Goal: Task Accomplishment & Management: Use online tool/utility

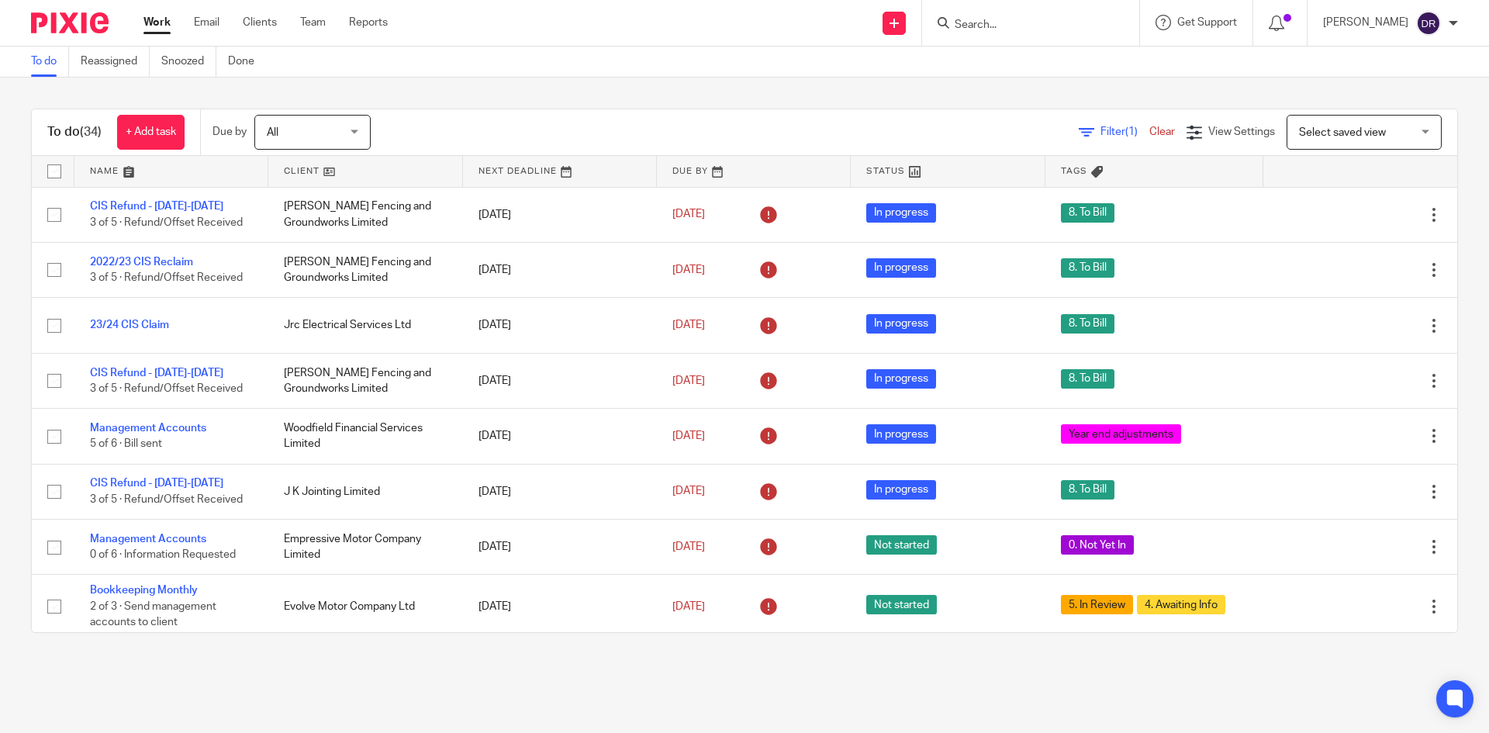
click at [1065, 15] on form at bounding box center [1035, 22] width 165 height 19
click at [1007, 23] on input "Search" at bounding box center [1023, 26] width 140 height 14
type input "gurb"
click at [1018, 70] on link at bounding box center [1046, 60] width 192 height 23
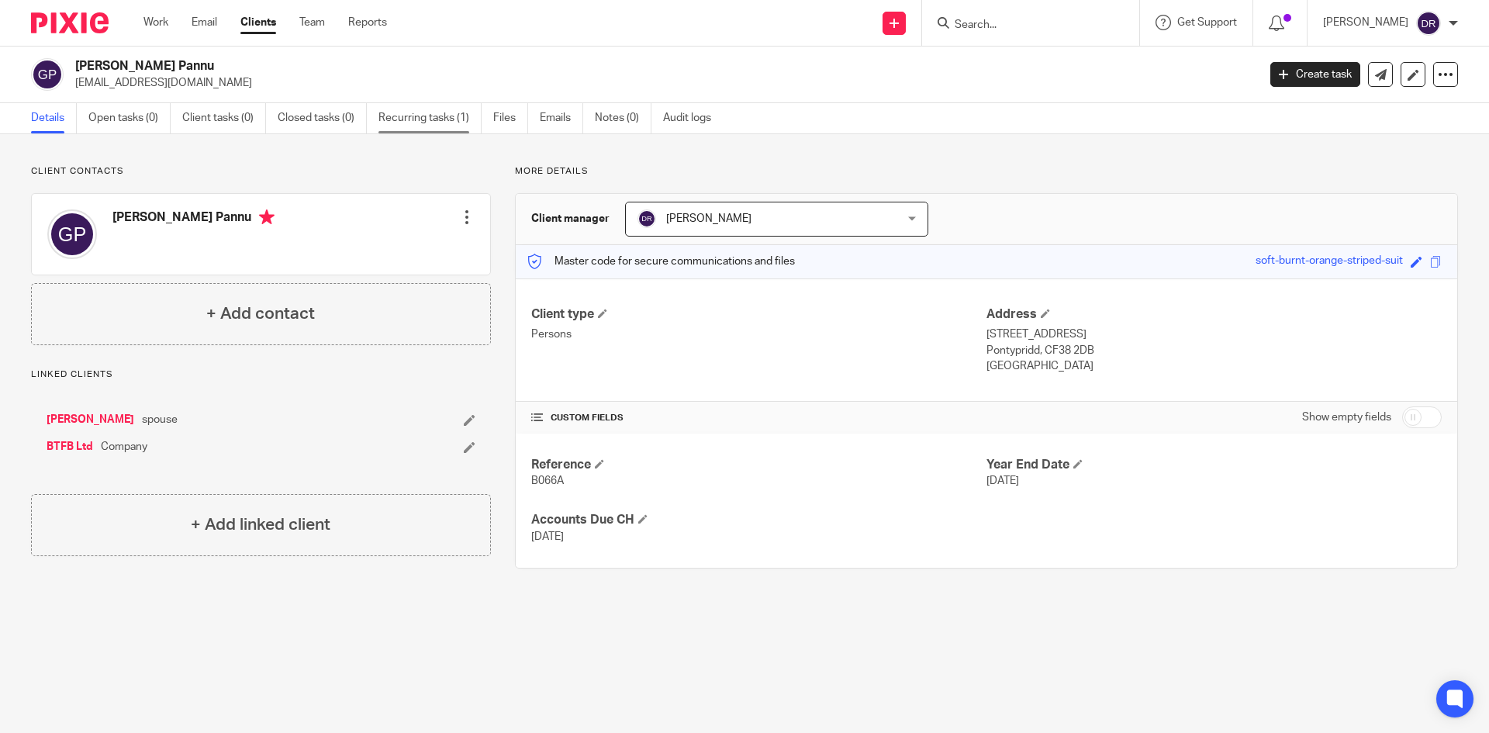
click at [409, 104] on link "Recurring tasks (1)" at bounding box center [429, 118] width 103 height 30
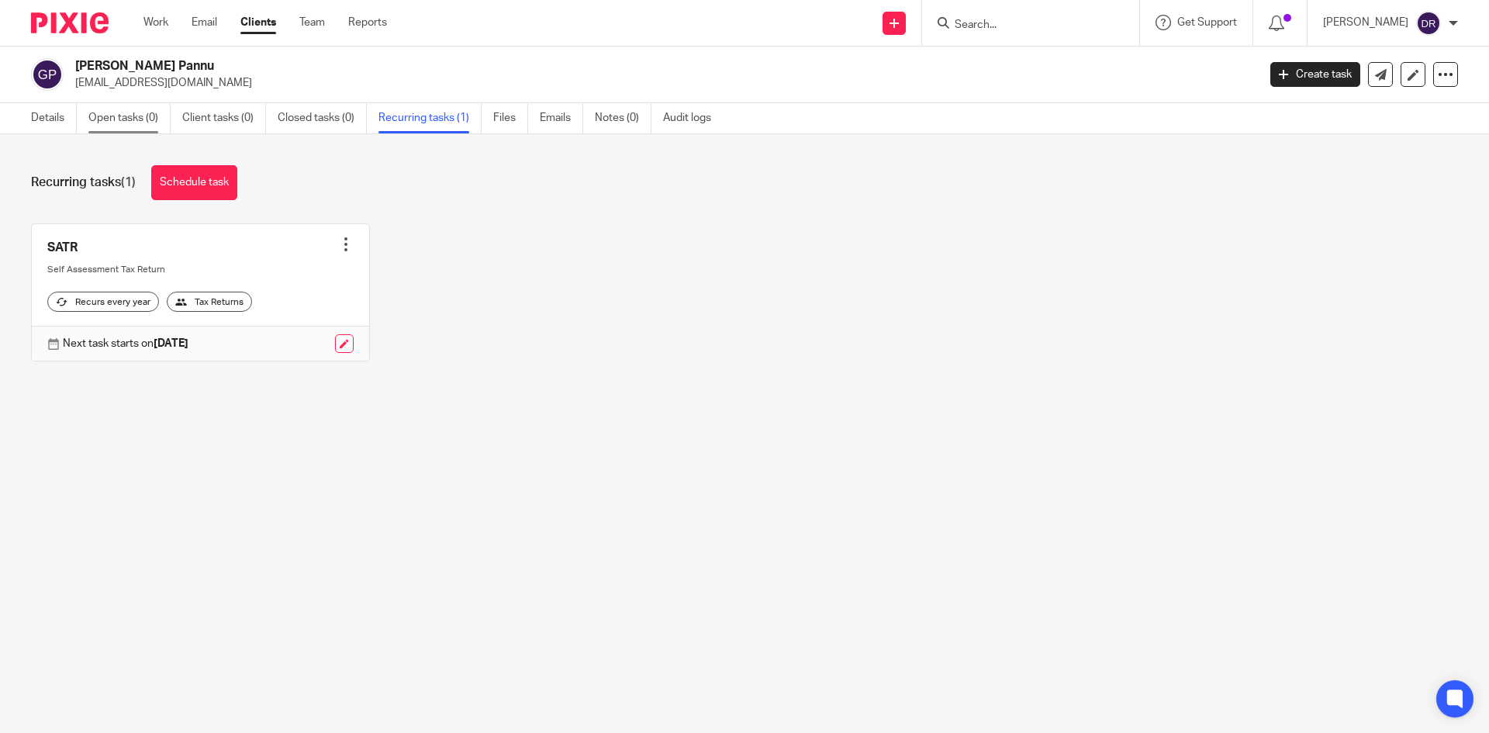
click at [123, 121] on link "Open tasks (0)" at bounding box center [129, 118] width 82 height 30
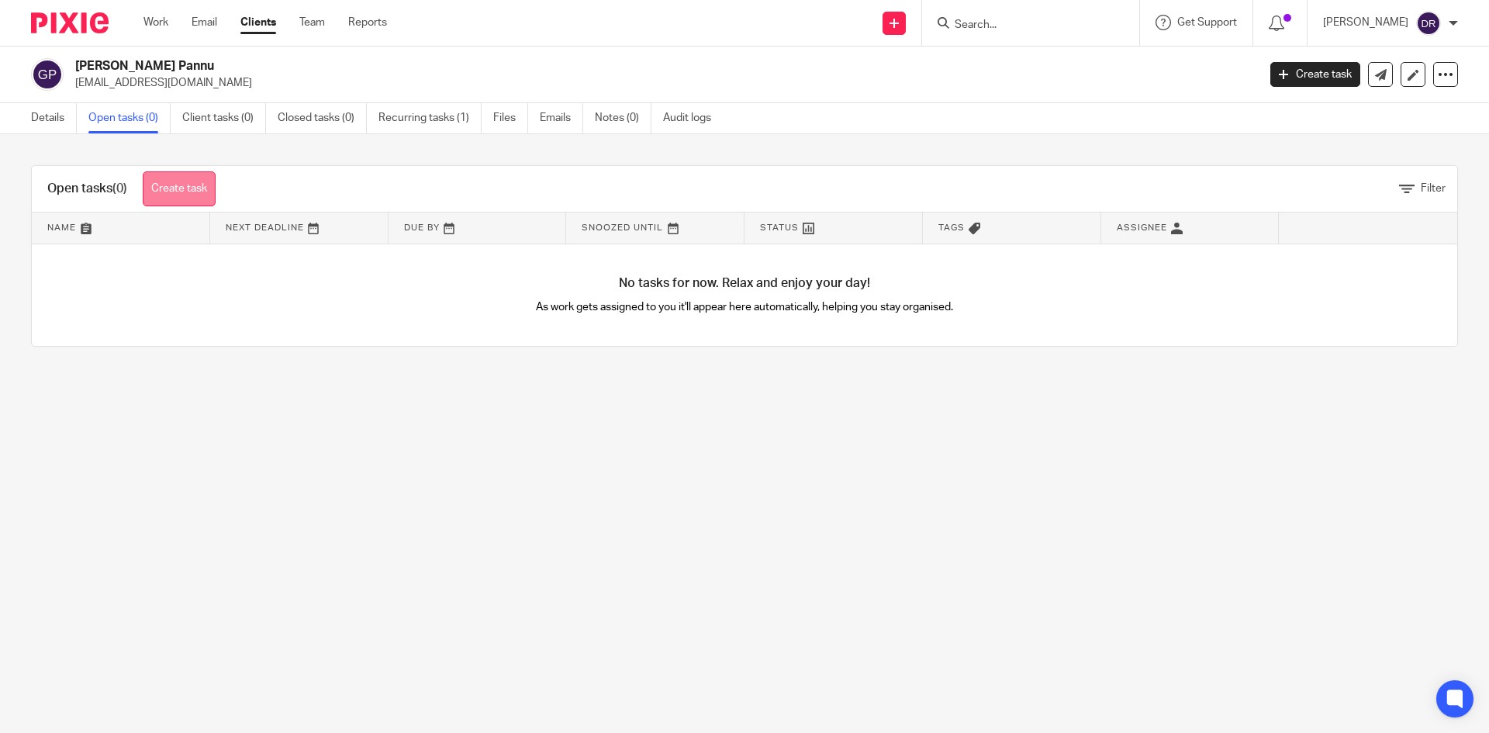
click at [192, 179] on link "Create task" at bounding box center [179, 188] width 73 height 35
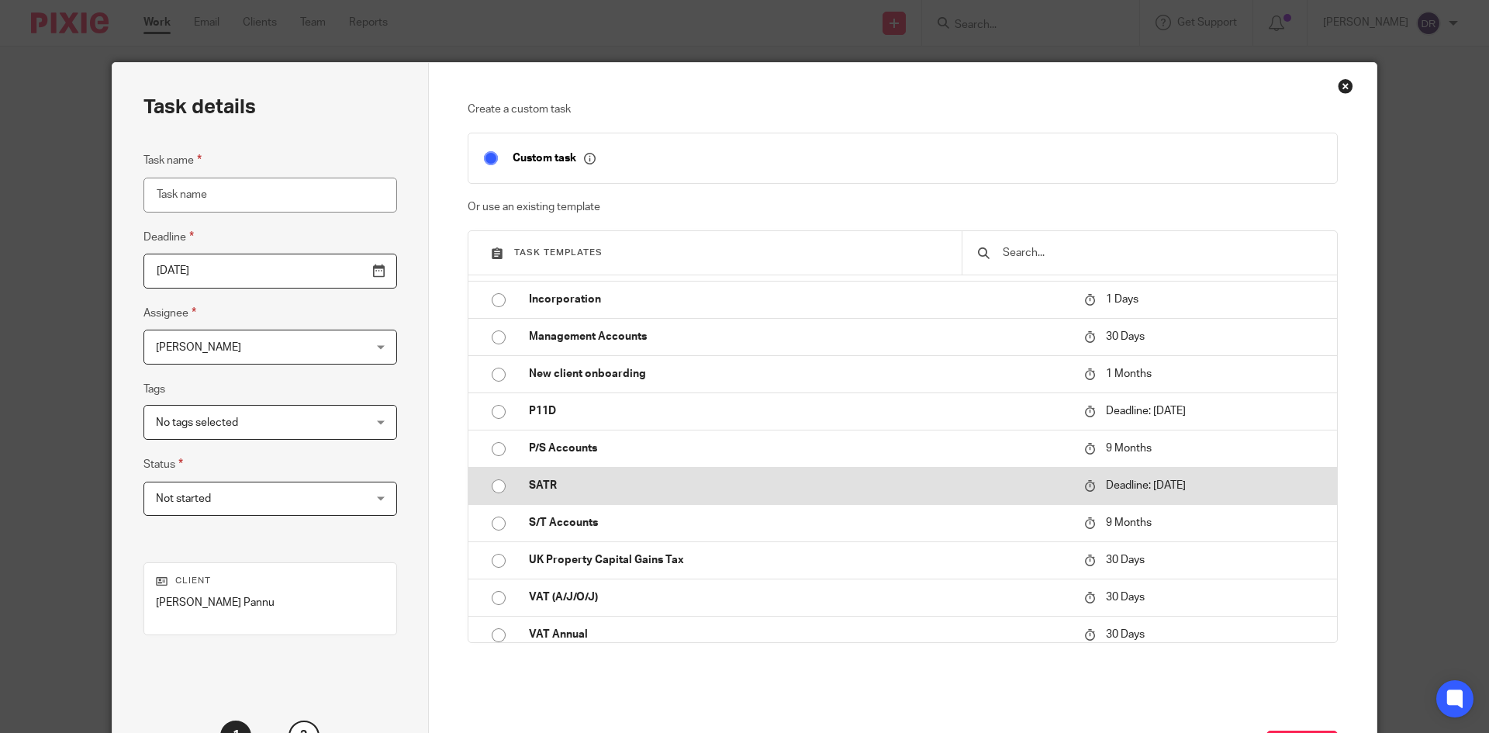
scroll to position [543, 0]
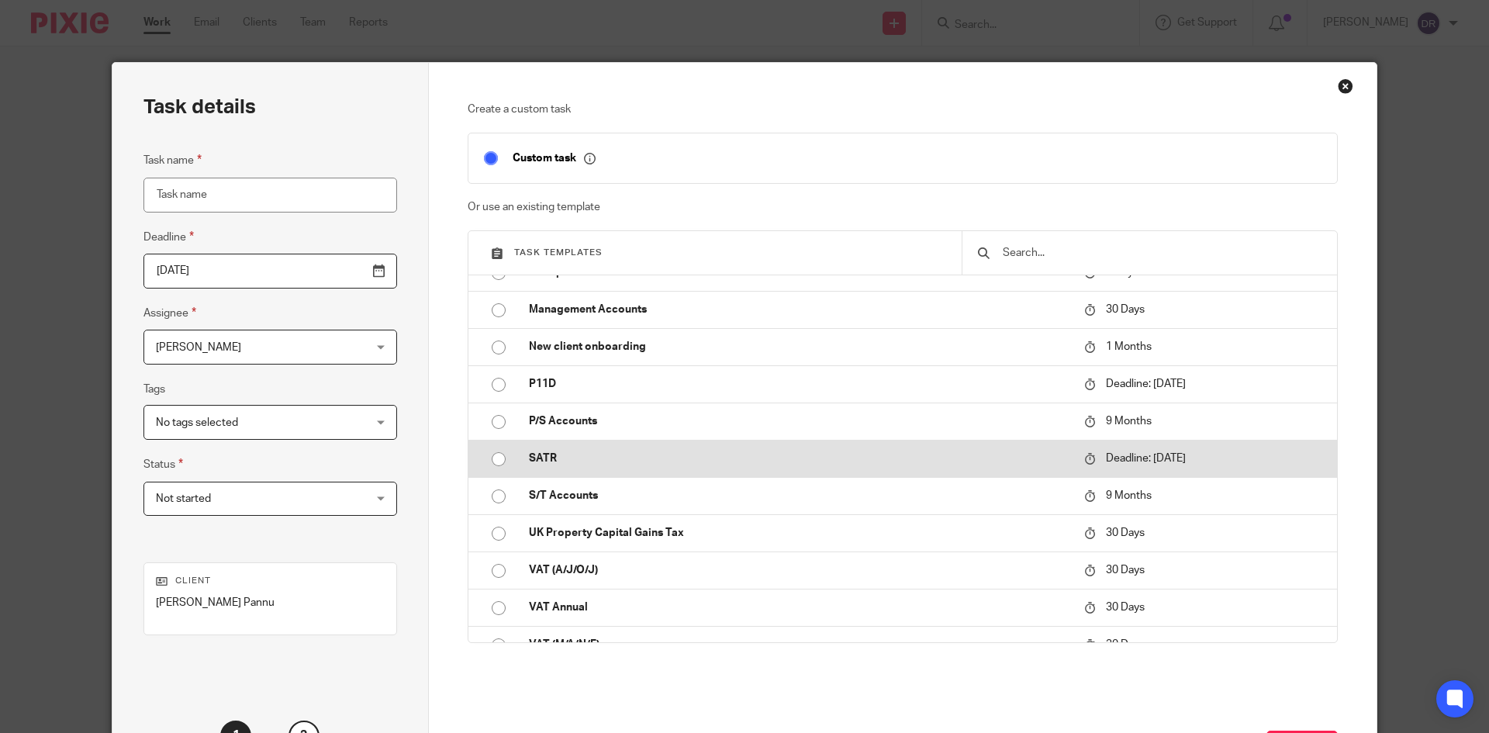
click at [614, 466] on p "SATR" at bounding box center [799, 459] width 540 height 16
type input "[DATE]"
type input "SATR"
checkbox input "false"
radio input "true"
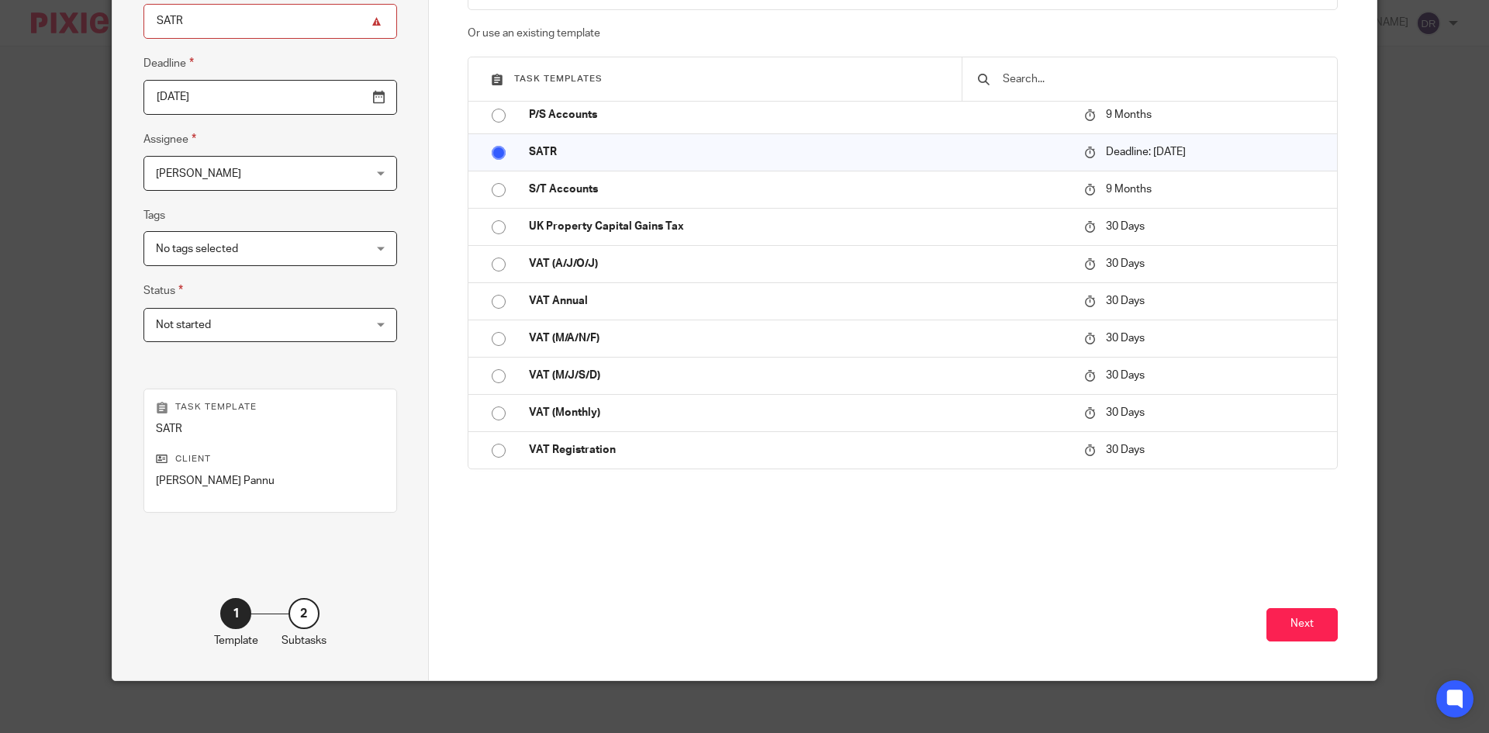
scroll to position [184, 0]
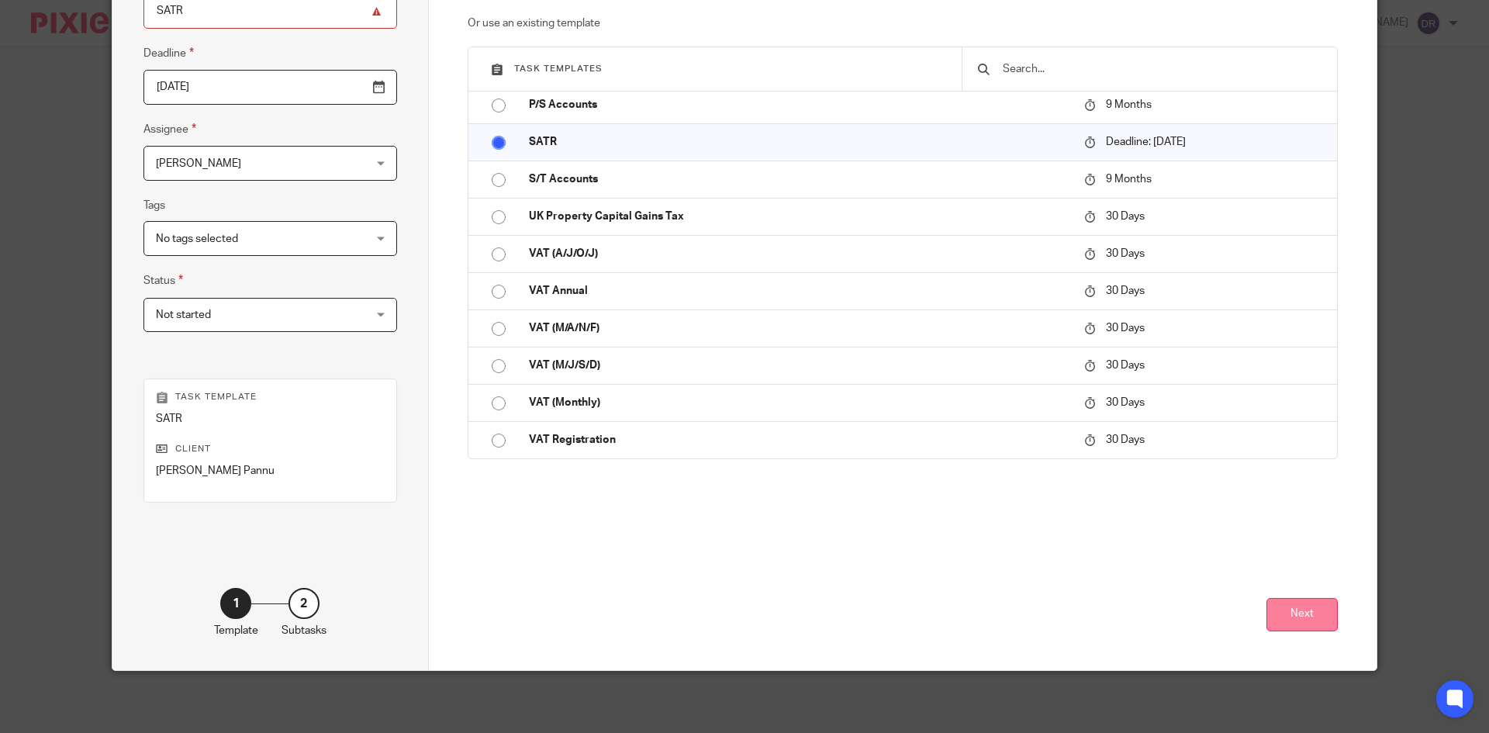
click at [1283, 603] on button "Next" at bounding box center [1301, 614] width 71 height 33
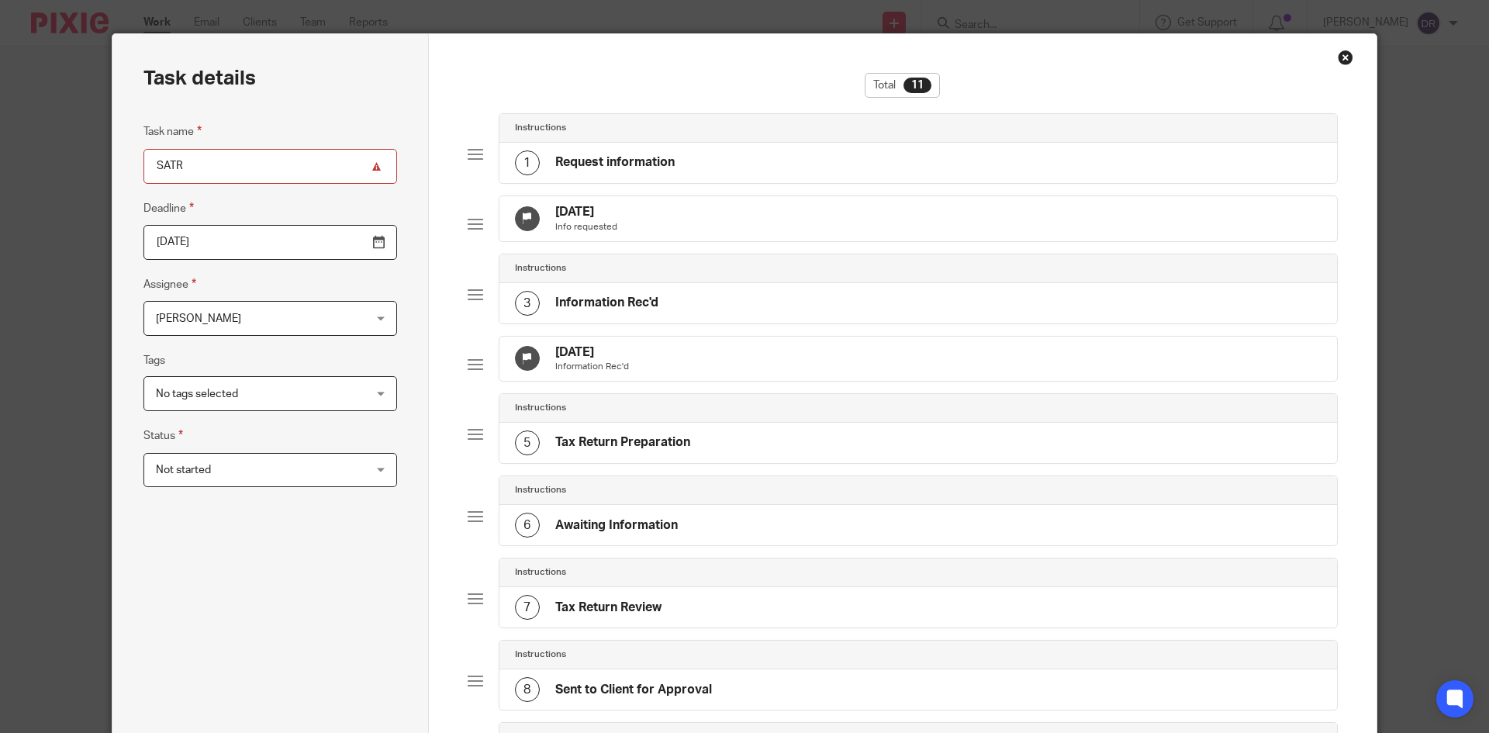
scroll to position [416, 0]
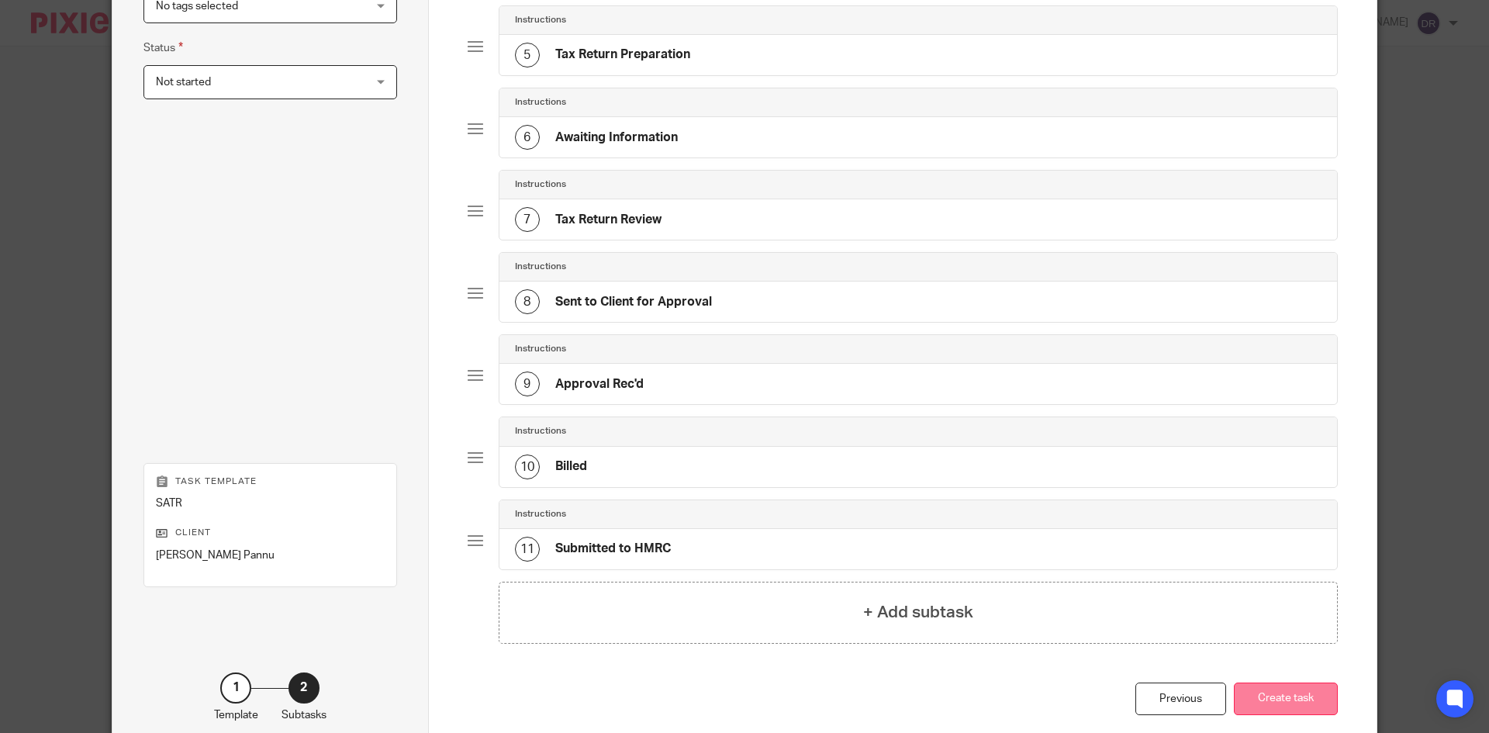
click at [1242, 716] on button "Create task" at bounding box center [1286, 698] width 104 height 33
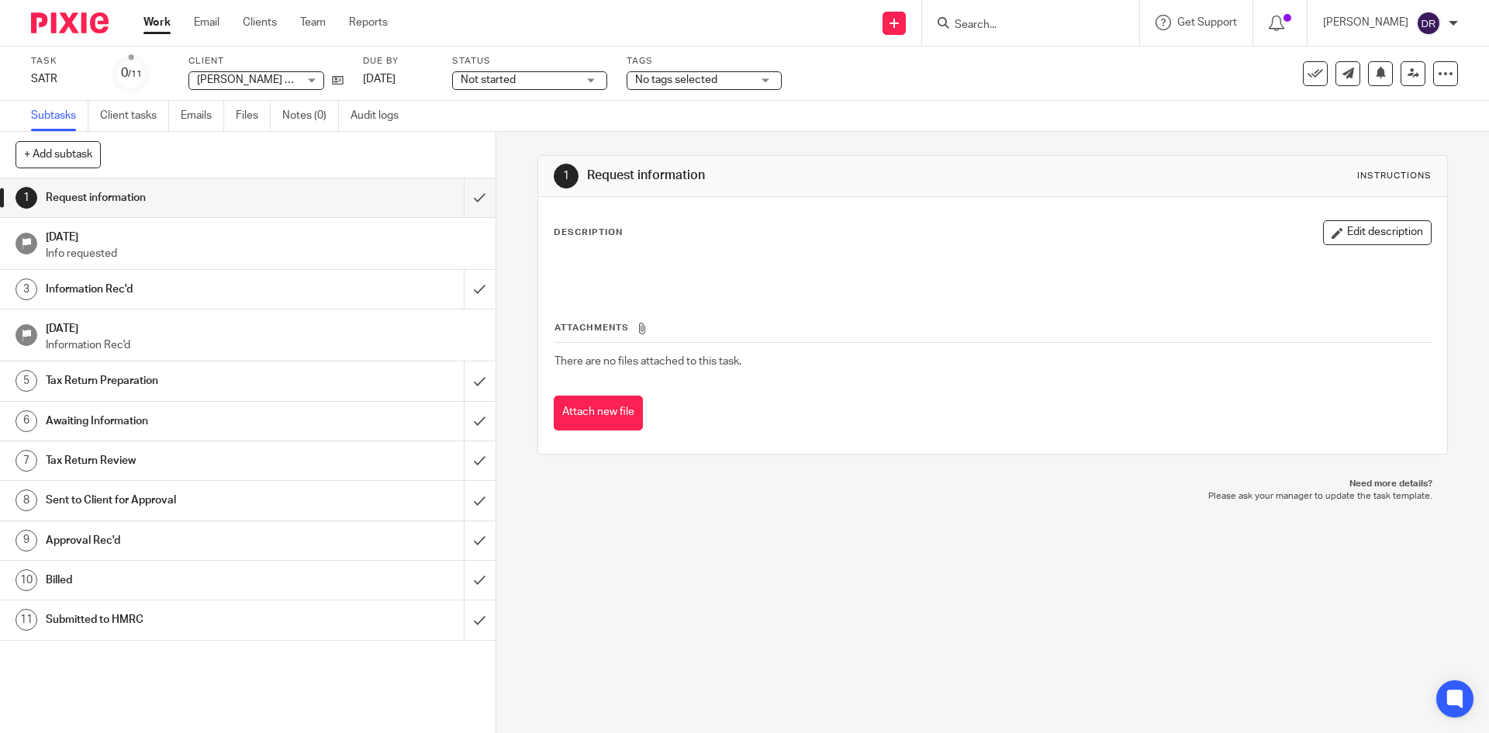
click at [571, 85] on span "Not started" at bounding box center [519, 80] width 116 height 16
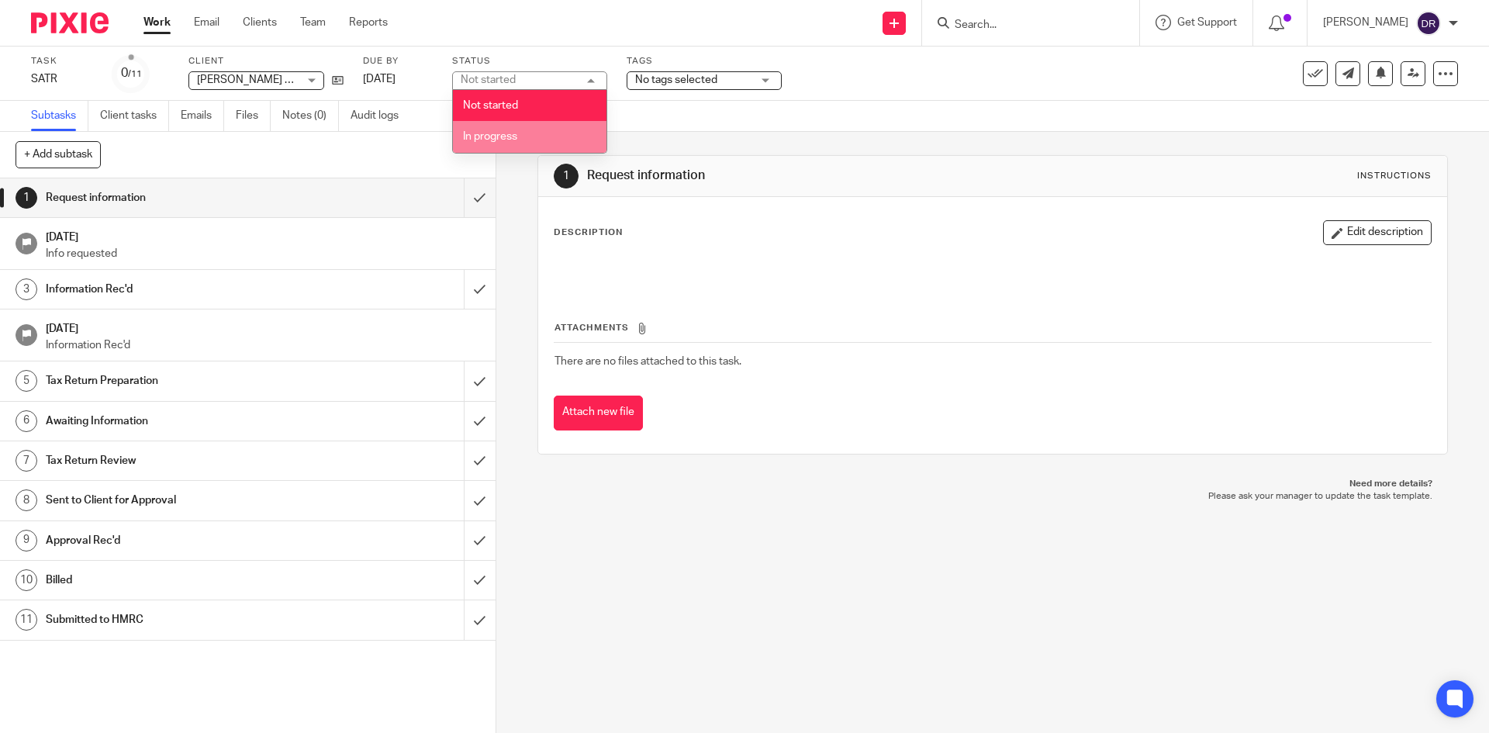
click at [536, 129] on li "In progress" at bounding box center [530, 137] width 154 height 32
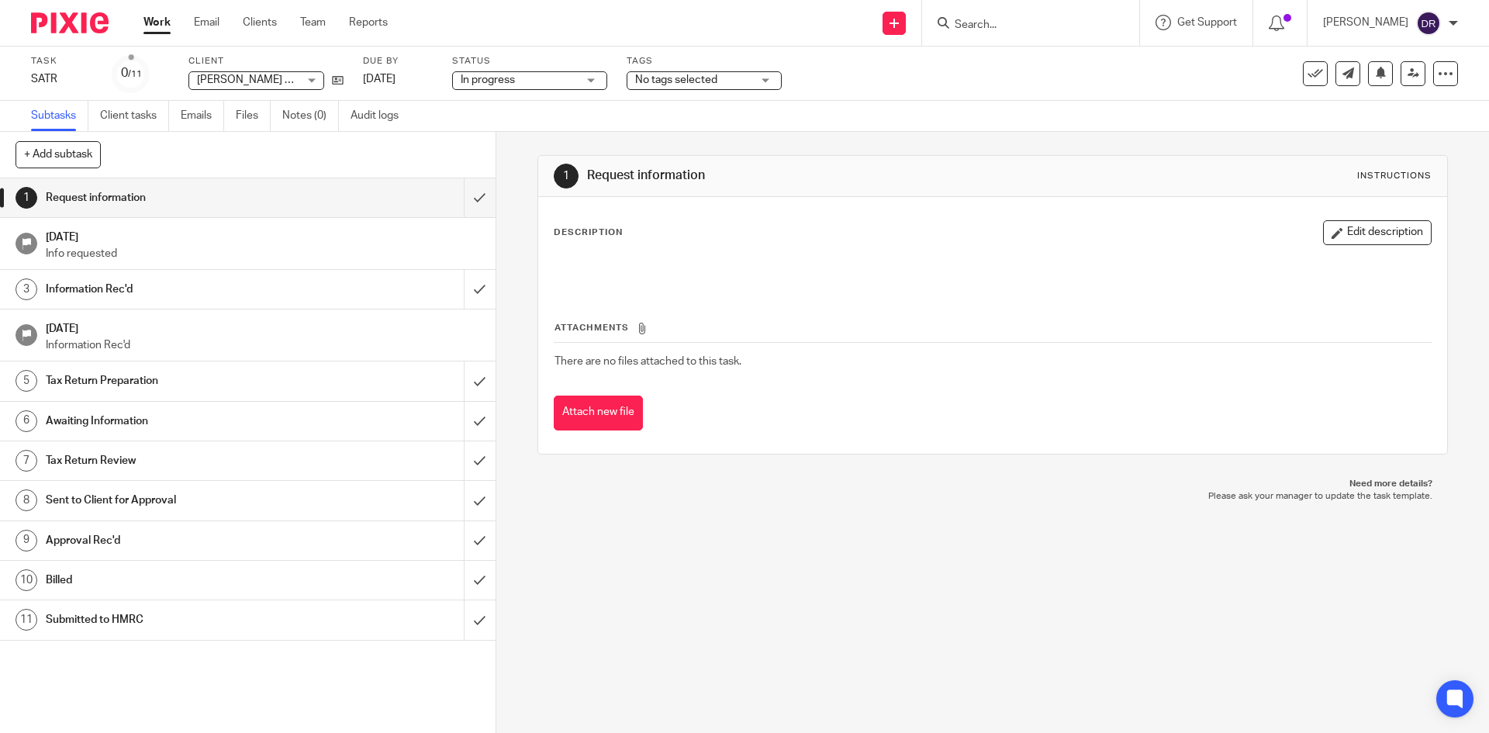
click at [647, 81] on span "No tags selected" at bounding box center [676, 79] width 82 height 11
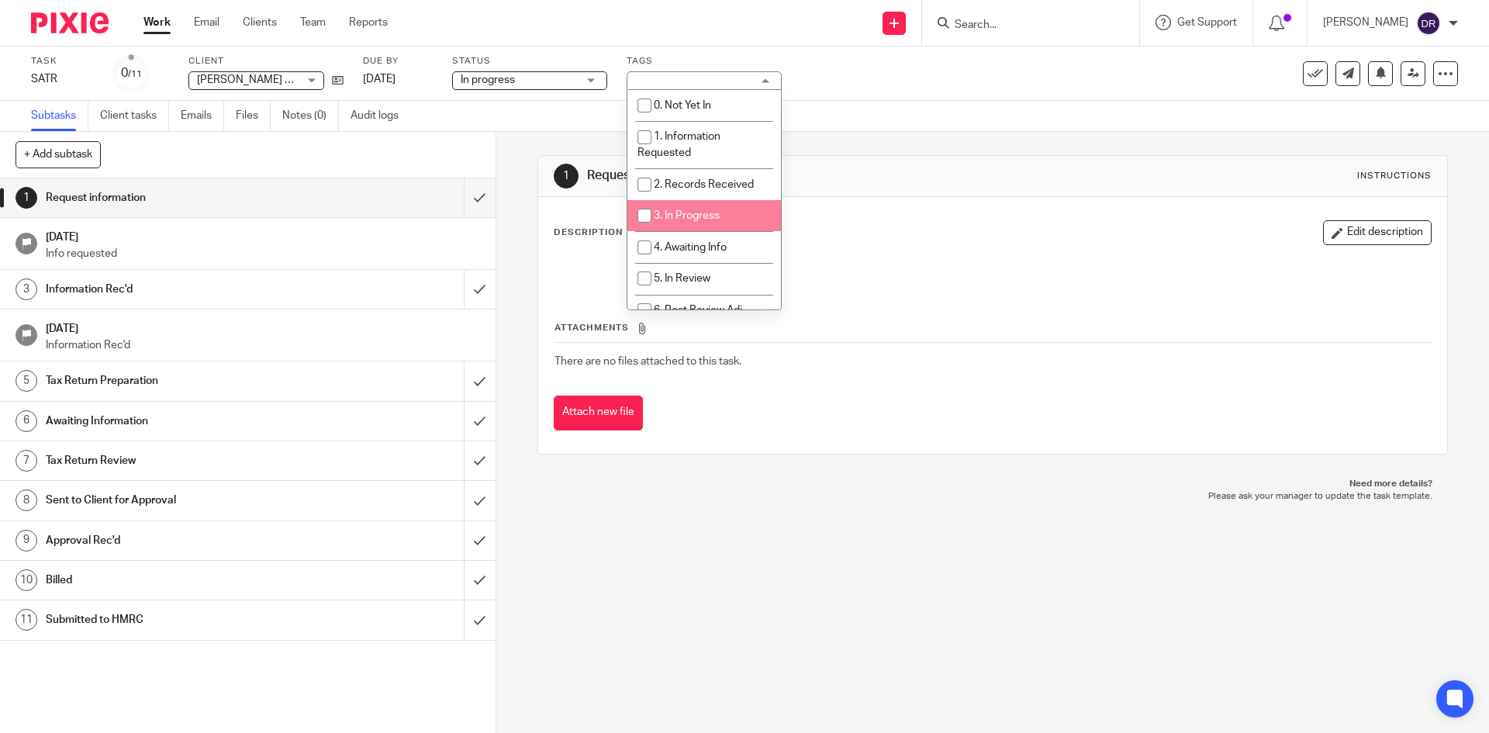
click at [674, 219] on span "3. In Progress" at bounding box center [687, 215] width 66 height 11
click at [651, 214] on input "checkbox" at bounding box center [644, 215] width 29 height 29
checkbox input "false"
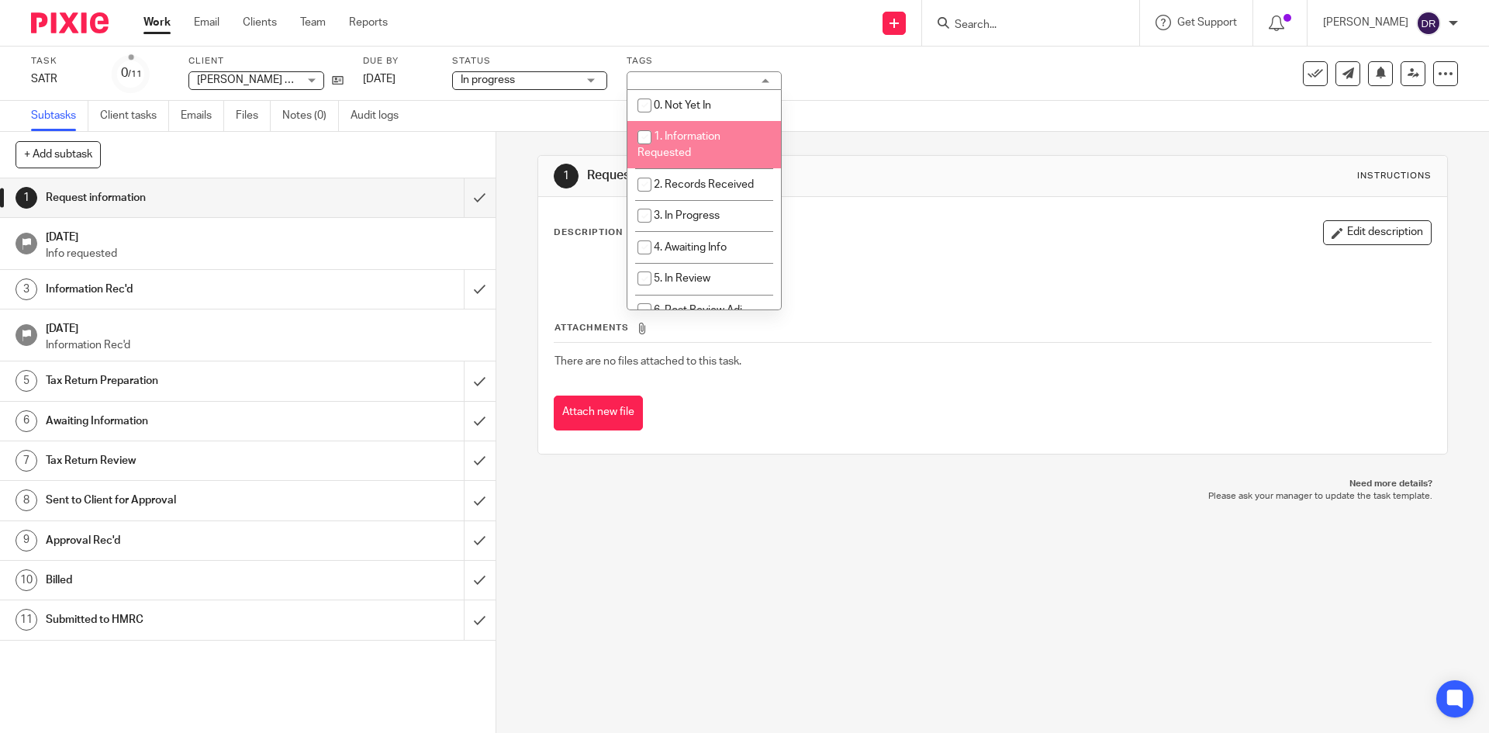
click at [664, 143] on li "1. Information Requested" at bounding box center [704, 144] width 154 height 47
checkbox input "true"
click at [506, 190] on div "1 Request information Instructions Description Edit description Attachments The…" at bounding box center [992, 432] width 993 height 601
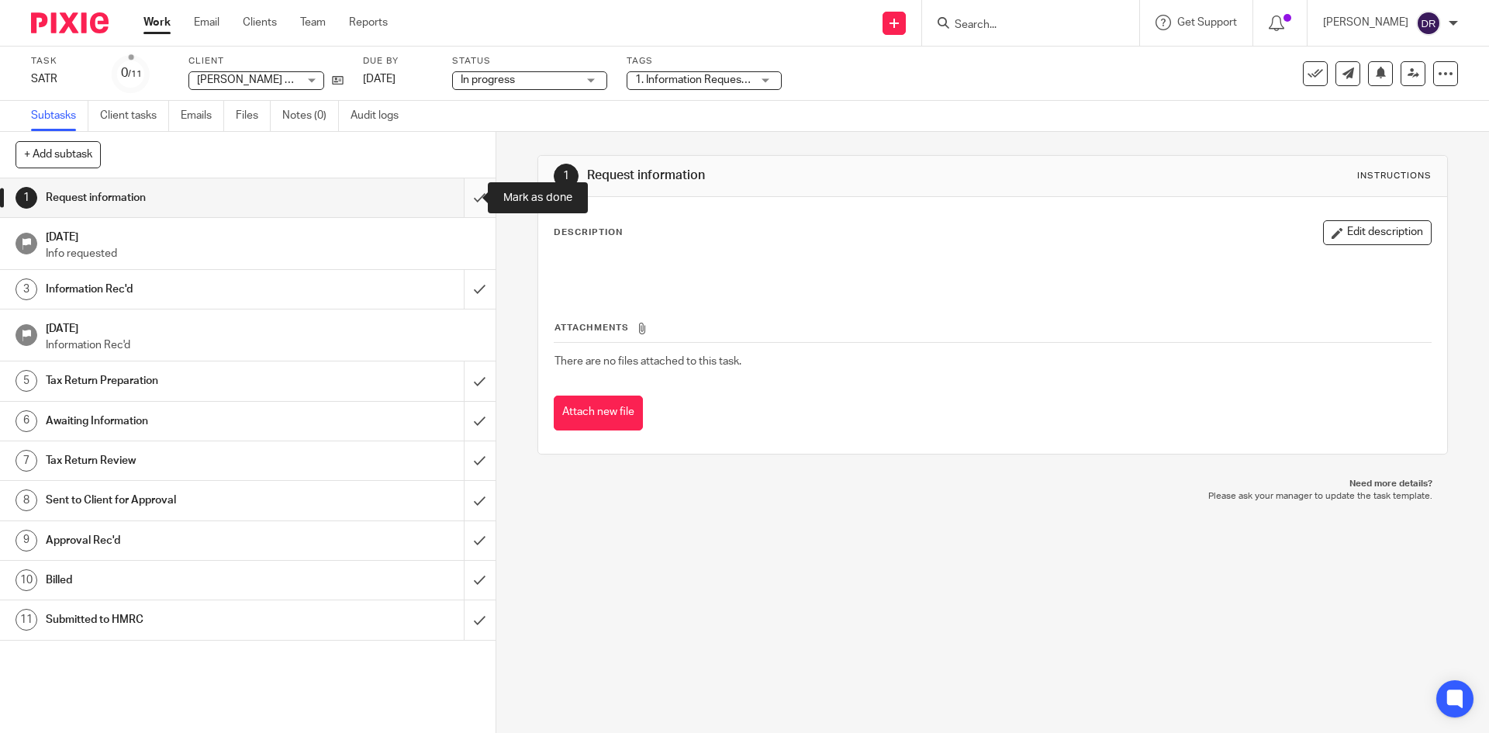
click at [454, 200] on input "submit" at bounding box center [248, 197] width 496 height 39
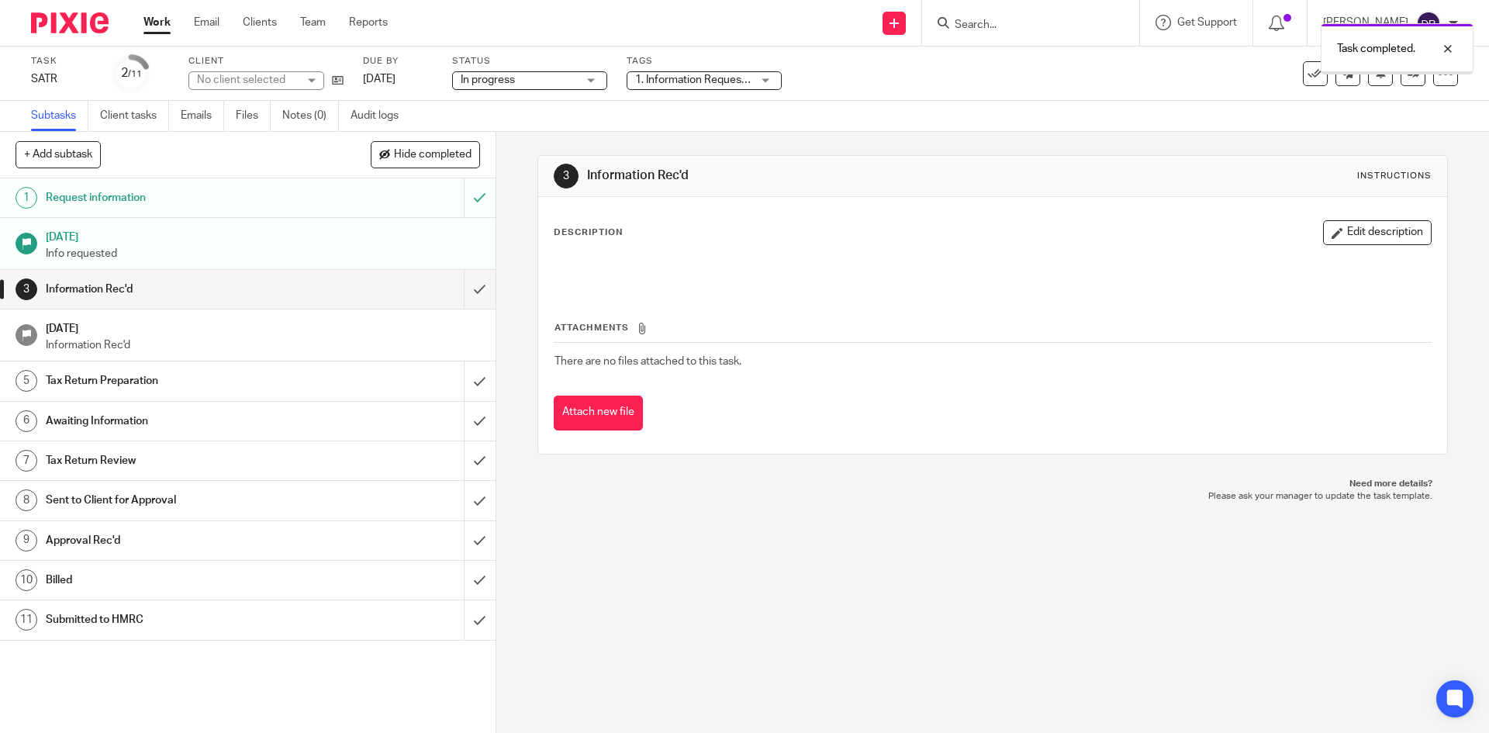
drag, startPoint x: 0, startPoint y: 0, endPoint x: 71, endPoint y: 24, distance: 75.3
click at [71, 24] on img at bounding box center [70, 22] width 78 height 21
